Goal: Navigation & Orientation: Find specific page/section

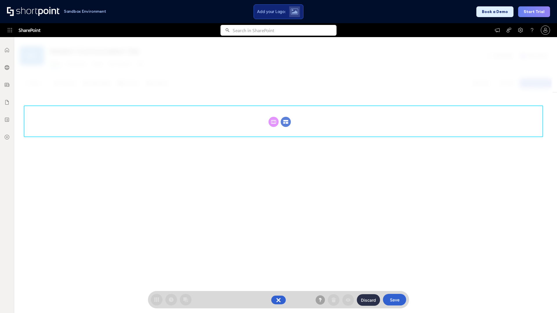
scroll to position [80, 0]
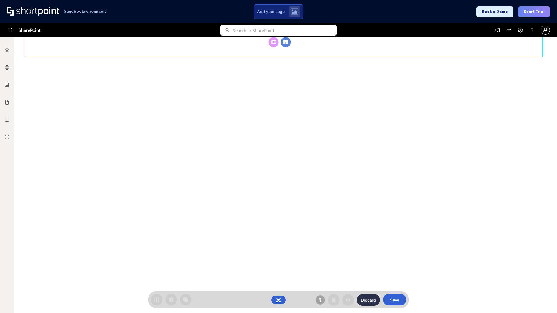
click at [286, 47] on circle at bounding box center [286, 42] width 10 height 10
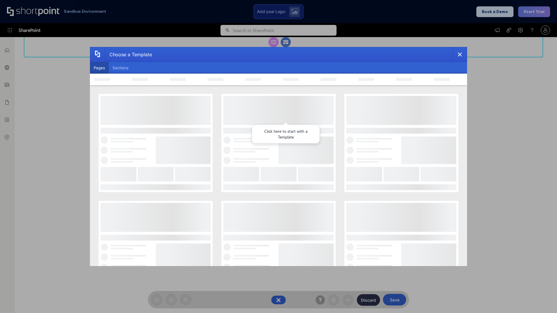
scroll to position [0, 0]
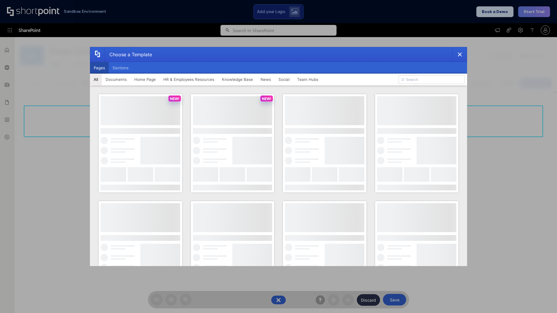
click at [99, 68] on button "Pages" at bounding box center [99, 68] width 19 height 12
type input "Documents 3"
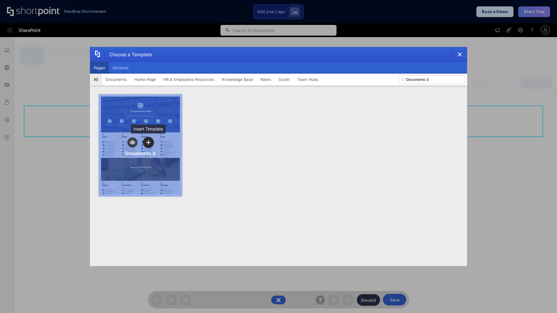
click at [148, 142] on icon "template selector" at bounding box center [148, 142] width 4 height 4
